Goal: Navigation & Orientation: Find specific page/section

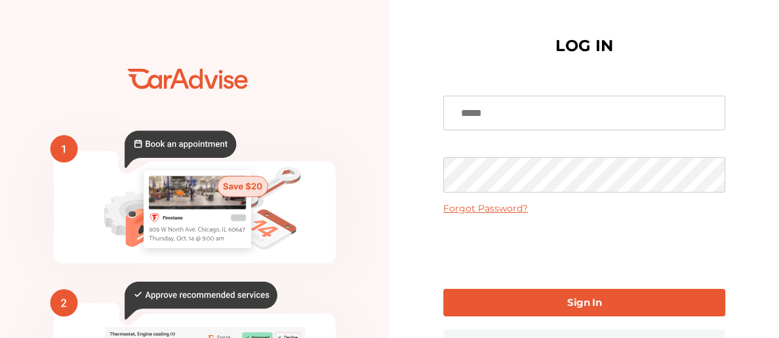
type input "**********"
click at [469, 304] on link "Sign In" at bounding box center [584, 303] width 282 height 28
click at [496, 303] on link "Sign In" at bounding box center [584, 303] width 282 height 28
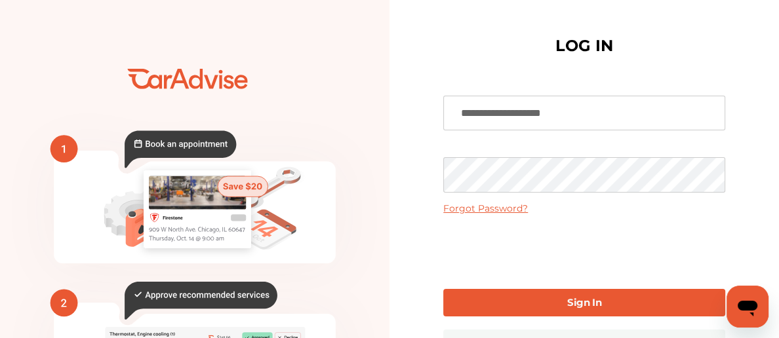
click at [475, 307] on link "Sign In" at bounding box center [584, 303] width 282 height 28
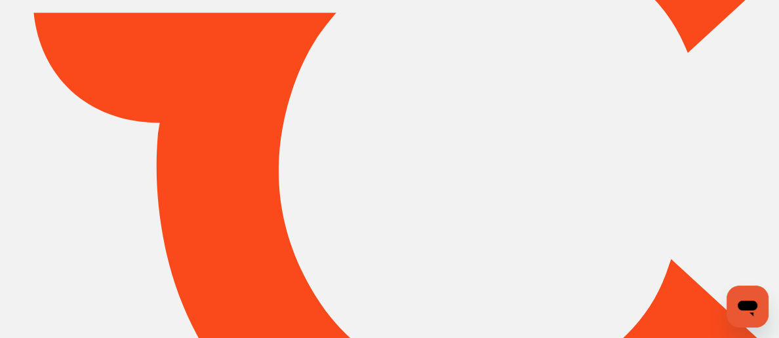
type input "*****"
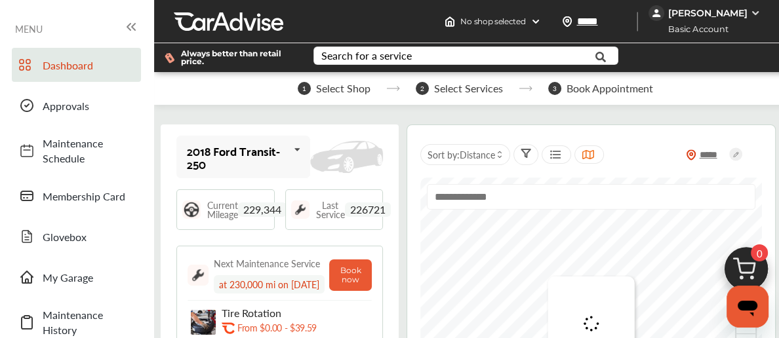
click at [740, 10] on div "[PERSON_NAME]" at bounding box center [706, 13] width 79 height 12
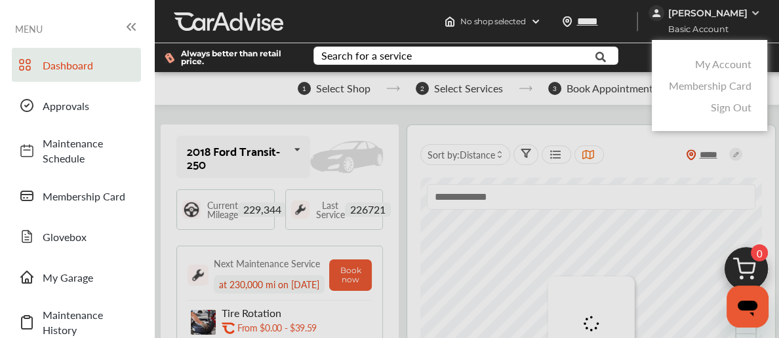
click at [715, 58] on link "My Account" at bounding box center [722, 63] width 56 height 15
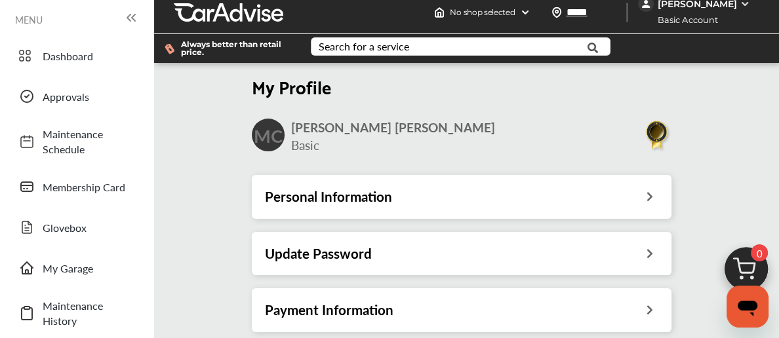
scroll to position [180, 0]
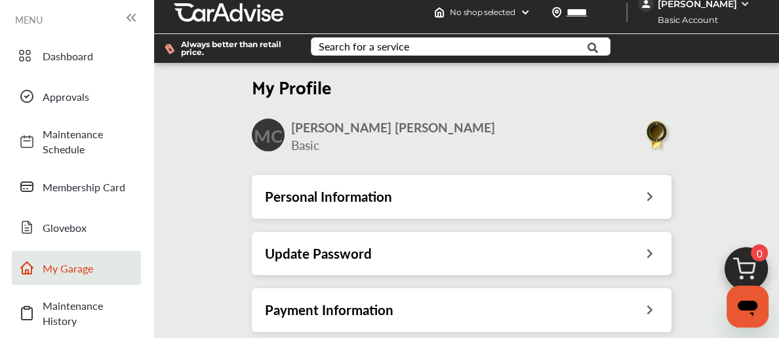
click at [61, 261] on span "My Garage" at bounding box center [89, 268] width 92 height 15
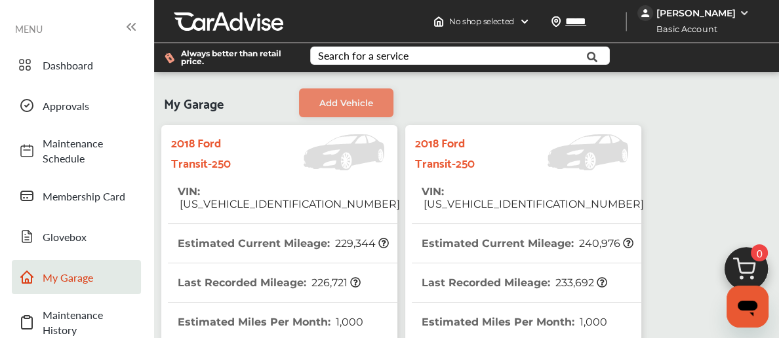
drag, startPoint x: 61, startPoint y: 99, endPoint x: 232, endPoint y: 175, distance: 187.2
click at [235, 198] on span "[US_VEHICLE_IDENTIFICATION_NUMBER]" at bounding box center [289, 204] width 222 height 12
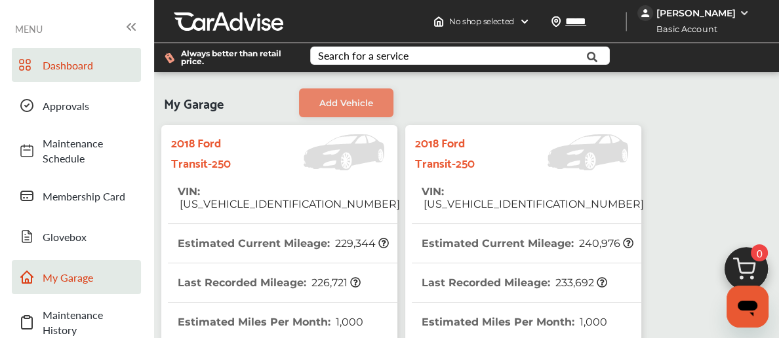
click at [73, 65] on span "Dashboard" at bounding box center [89, 65] width 92 height 15
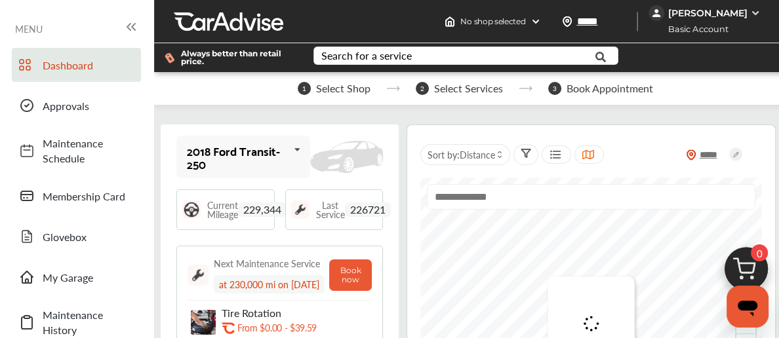
scroll to position [224, 0]
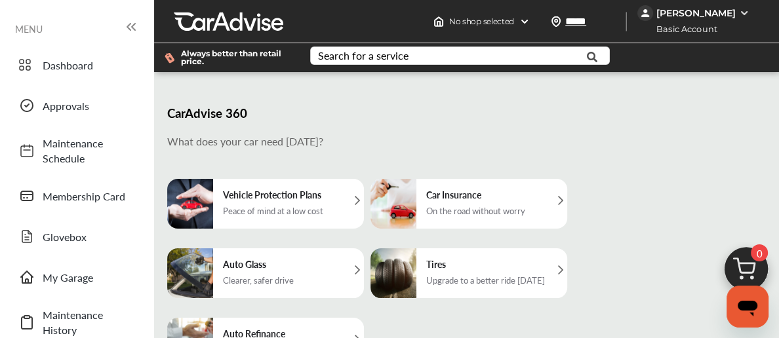
click at [75, 260] on link "My Garage" at bounding box center [76, 277] width 129 height 34
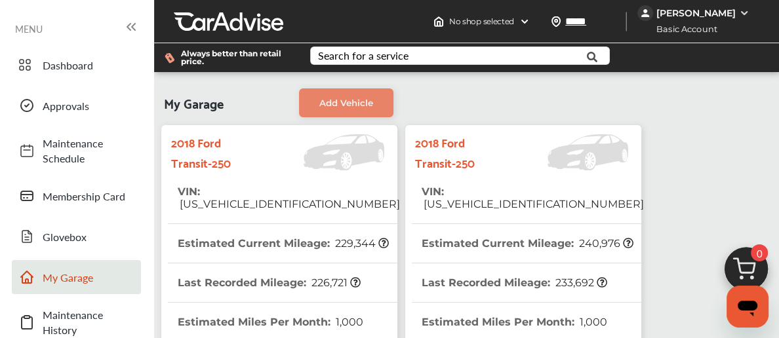
click at [685, 22] on span "Basic Account" at bounding box center [682, 29] width 88 height 14
click at [688, 8] on div "[PERSON_NAME]" at bounding box center [695, 13] width 79 height 12
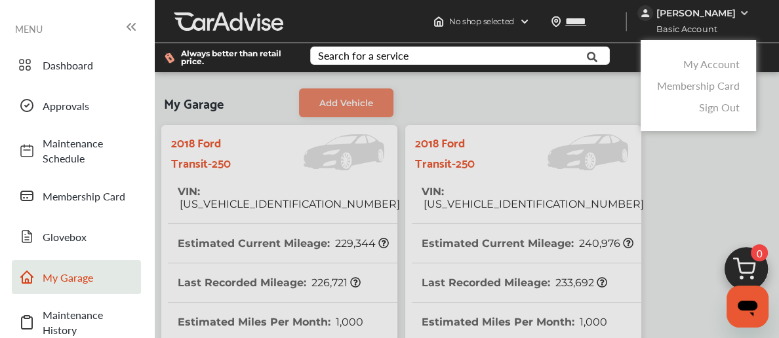
click at [705, 68] on link "My Account" at bounding box center [711, 63] width 56 height 15
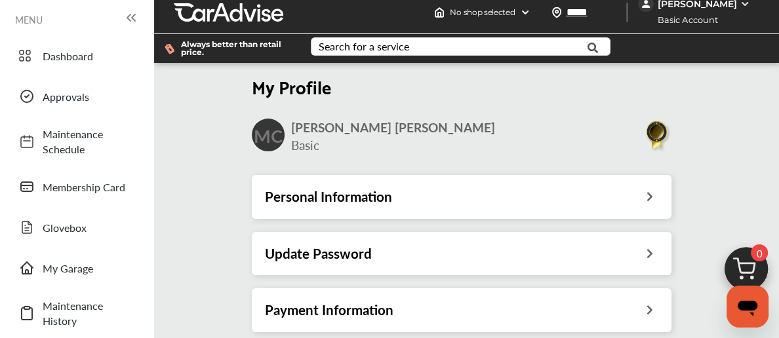
scroll to position [183, 0]
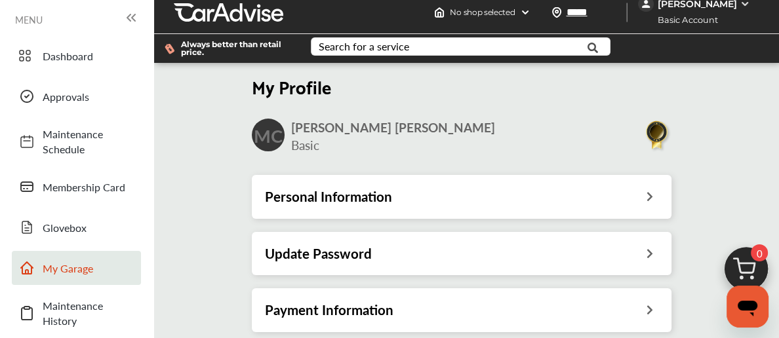
click at [83, 261] on span "My Garage" at bounding box center [89, 268] width 92 height 15
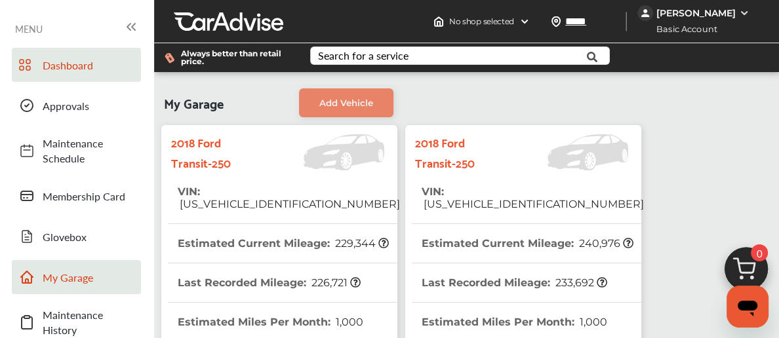
click at [71, 62] on span "Dashboard" at bounding box center [89, 65] width 92 height 15
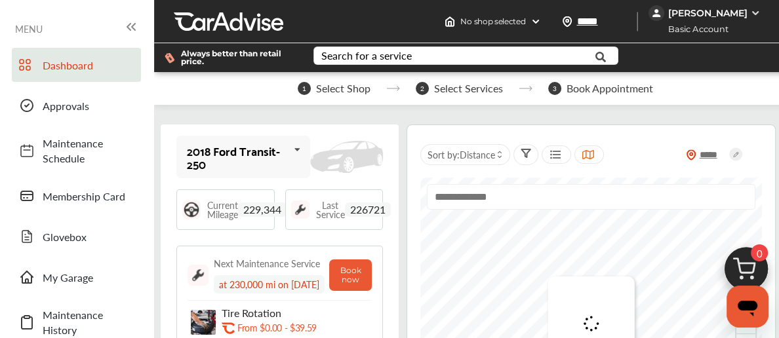
scroll to position [174, 0]
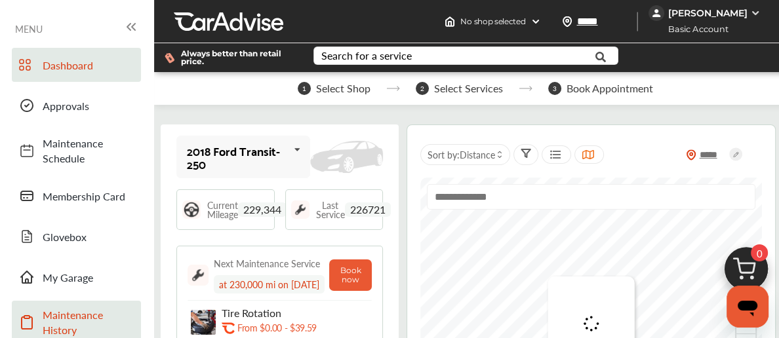
click at [64, 307] on span "Maintenance History" at bounding box center [89, 322] width 92 height 30
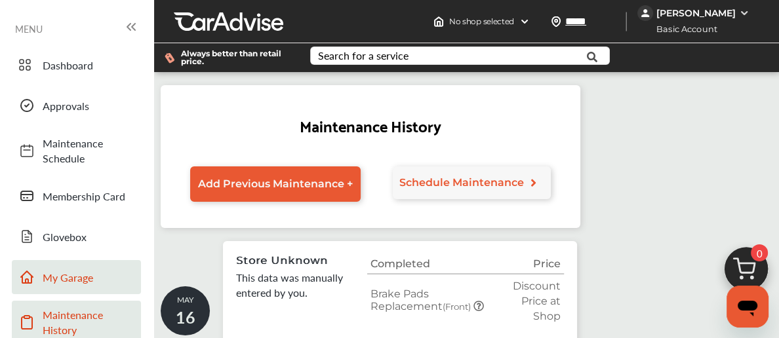
scroll to position [173, 0]
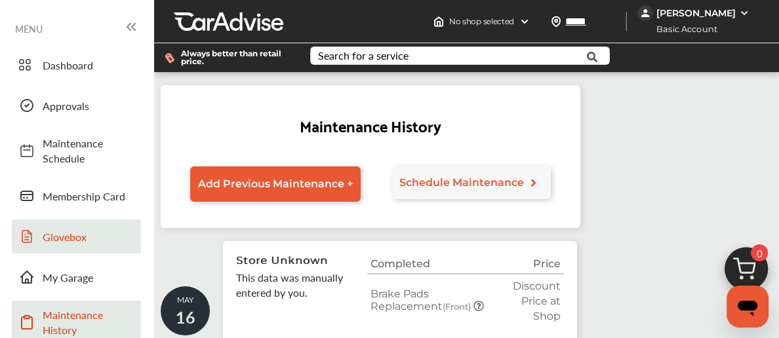
click at [78, 229] on span "Glovebox" at bounding box center [89, 236] width 92 height 15
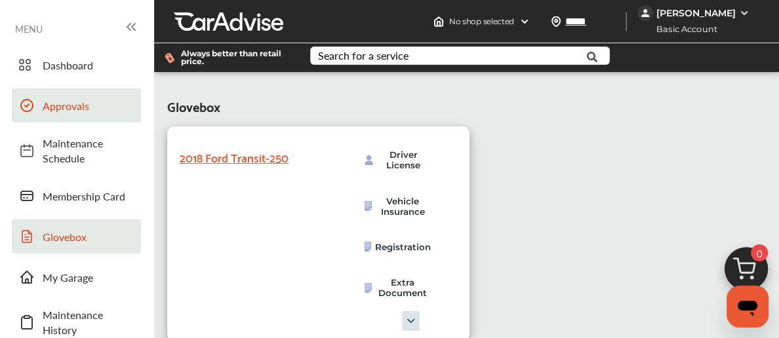
scroll to position [188, 0]
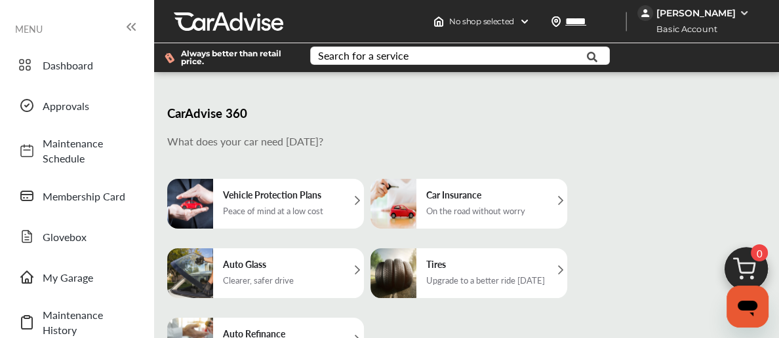
click at [710, 6] on div "[PERSON_NAME]" at bounding box center [694, 13] width 115 height 16
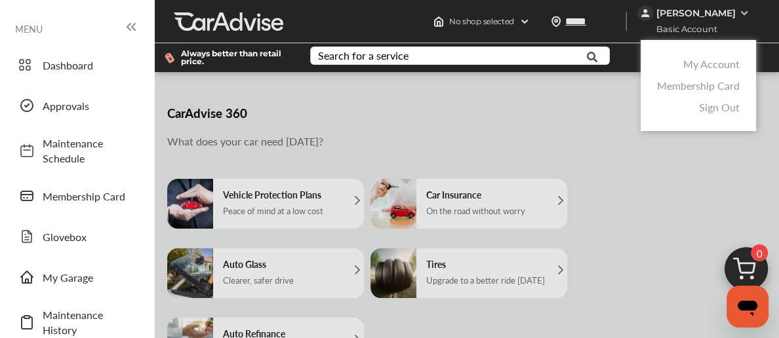
click at [704, 51] on div "My Account Membership Card Sign Out" at bounding box center [697, 85] width 115 height 91
click at [701, 63] on link "My Account" at bounding box center [711, 63] width 56 height 15
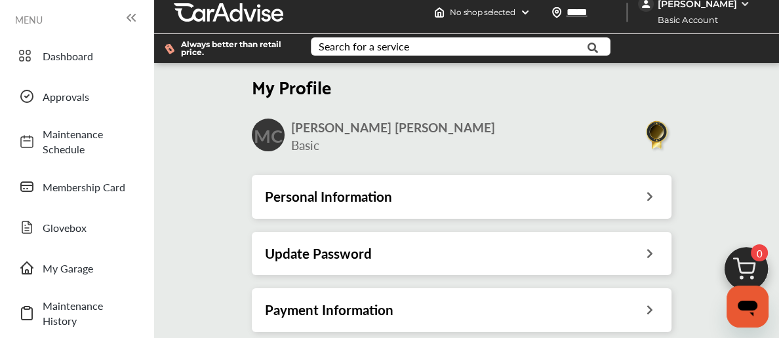
scroll to position [183, 0]
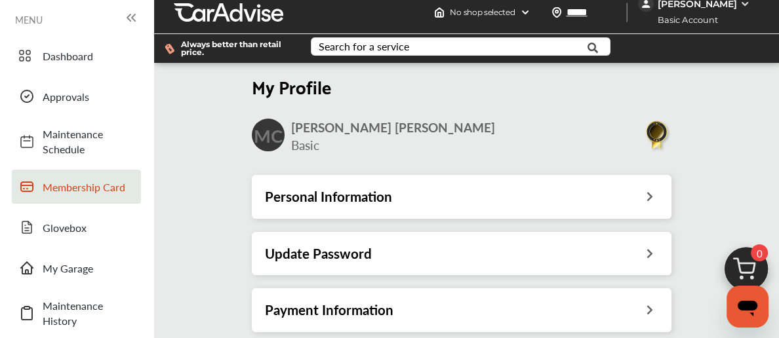
click at [64, 180] on span "Membership Card" at bounding box center [89, 187] width 92 height 15
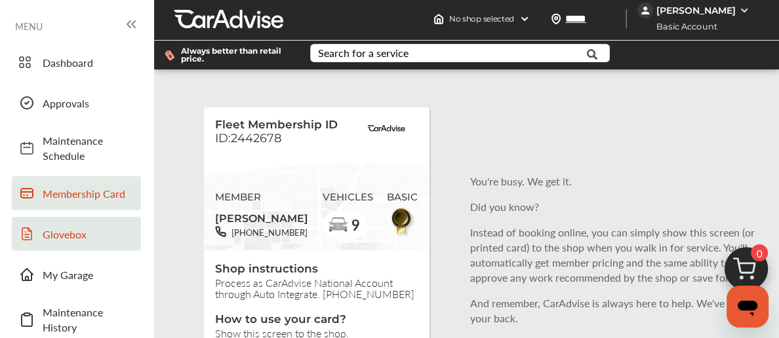
scroll to position [79, 0]
click at [49, 305] on span "Maintenance History" at bounding box center [89, 320] width 92 height 30
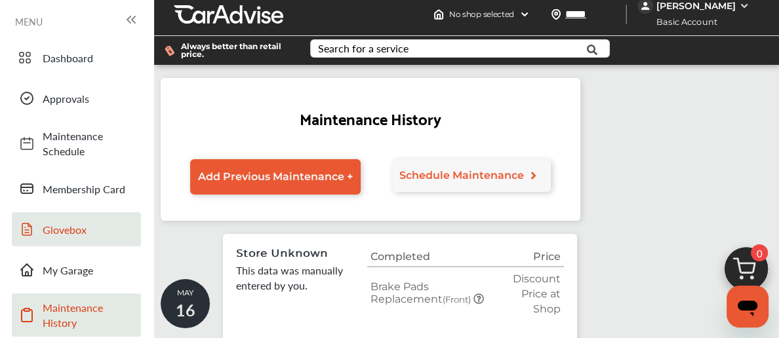
scroll to position [134, 0]
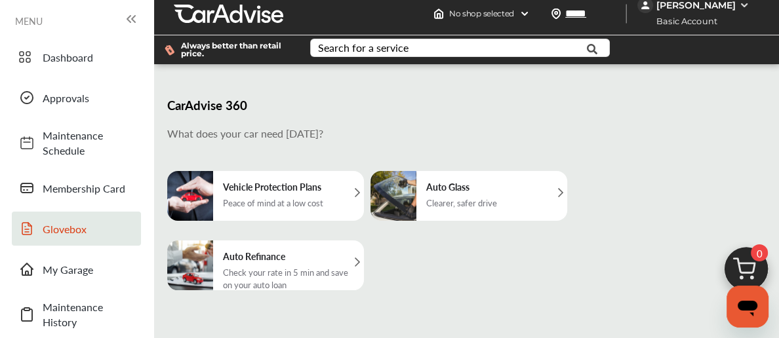
scroll to position [7, 0]
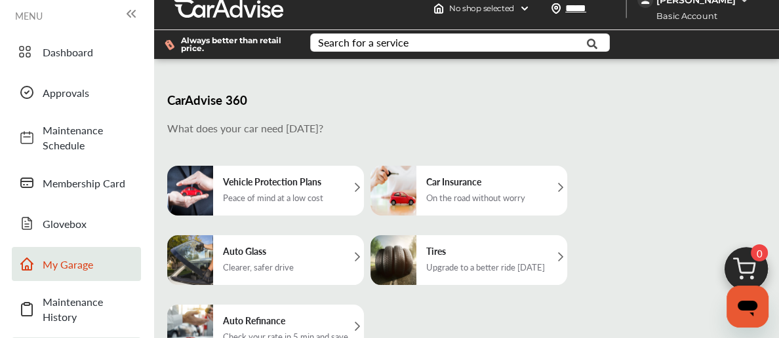
click at [54, 272] on span "My Garage" at bounding box center [89, 264] width 92 height 15
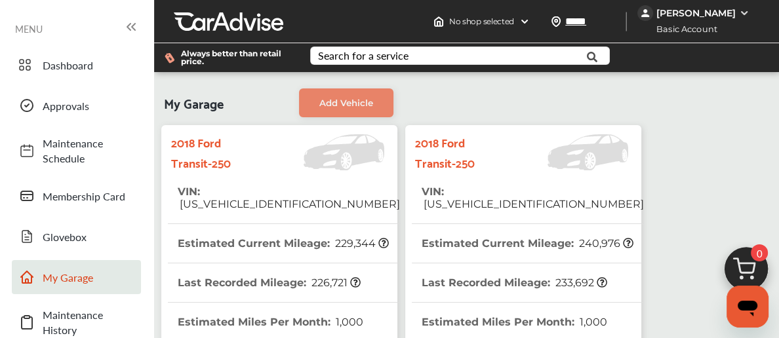
scroll to position [183, 0]
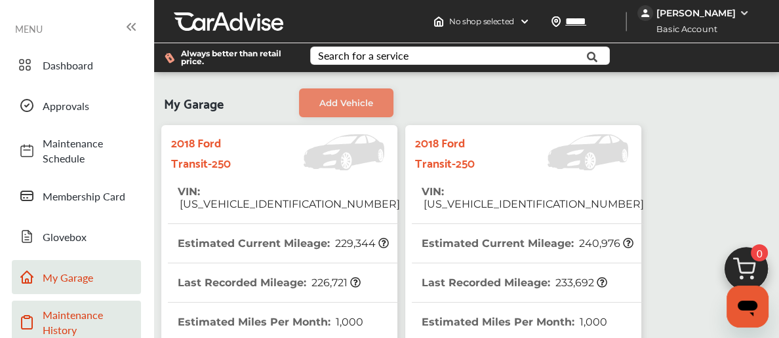
scroll to position [0, 0]
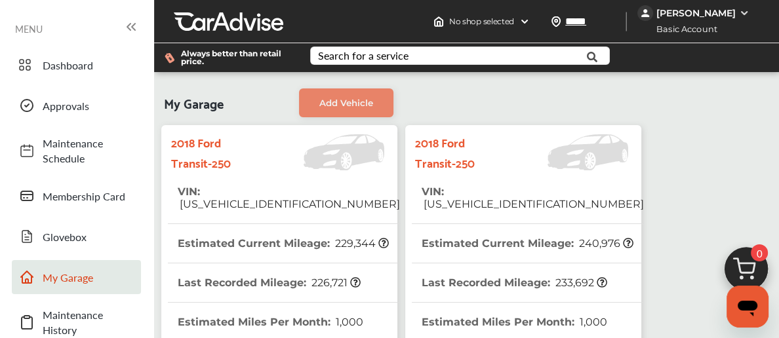
click at [136, 24] on icon at bounding box center [131, 27] width 16 height 16
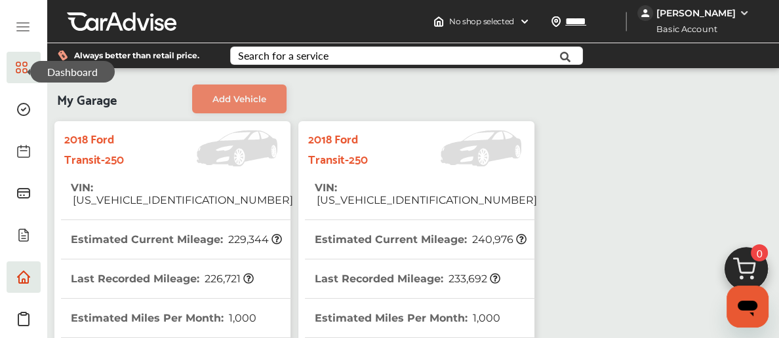
click at [7, 62] on link at bounding box center [24, 67] width 34 height 31
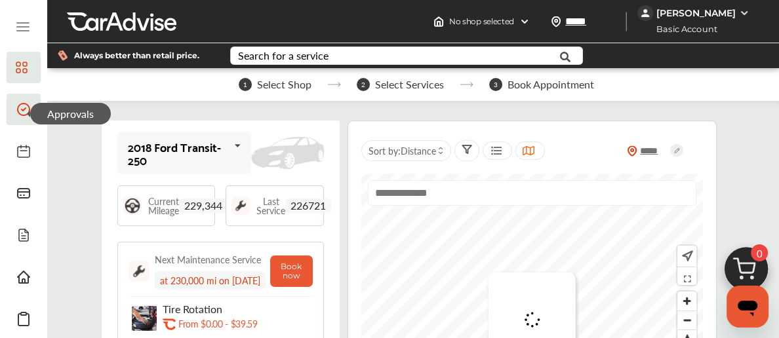
click at [32, 100] on span at bounding box center [23, 109] width 21 height 21
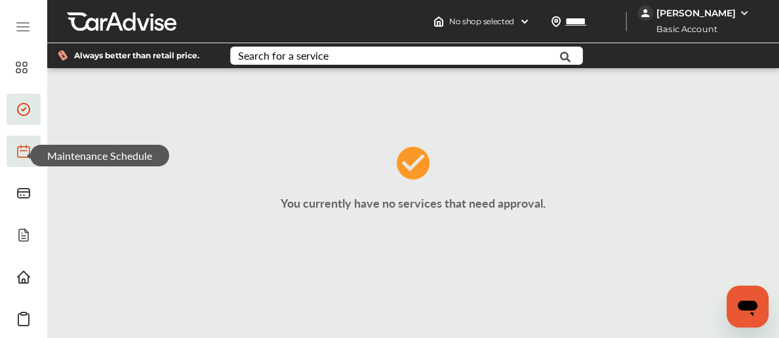
click at [13, 159] on span at bounding box center [23, 151] width 21 height 21
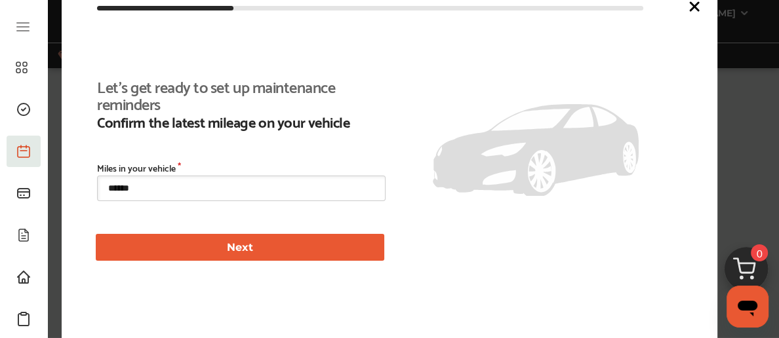
scroll to position [285, 0]
click at [699, 8] on icon at bounding box center [694, 7] width 16 height 16
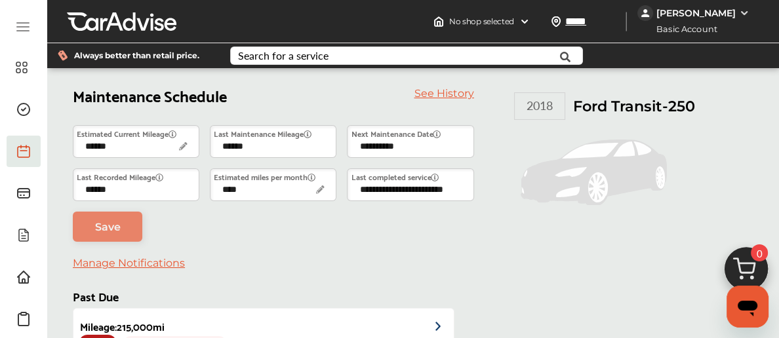
scroll to position [0, 0]
